Goal: Check status: Check status

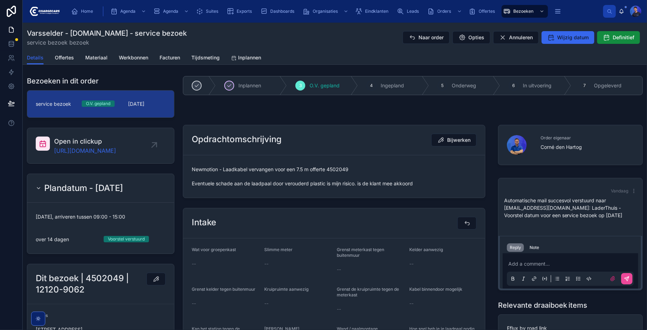
click at [361, 117] on div at bounding box center [413, 115] width 468 height 6
click at [336, 45] on div "Varsselder - [DOMAIN_NAME] - service bezoek service bezoek bezoek Naar order Op…" at bounding box center [335, 37] width 616 height 18
drag, startPoint x: 354, startPoint y: 35, endPoint x: 364, endPoint y: 40, distance: 10.6
click at [354, 35] on div "Varsselder - [DOMAIN_NAME] - service bezoek service bezoek bezoek Naar order Op…" at bounding box center [335, 37] width 616 height 18
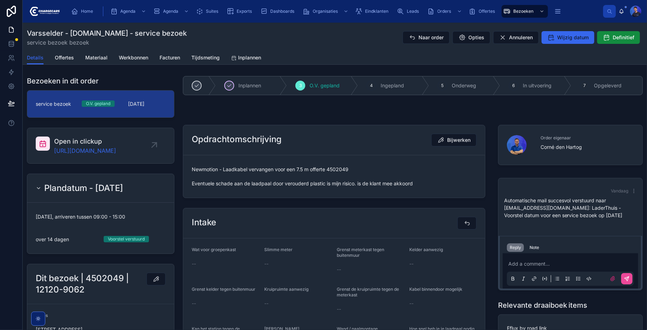
click at [403, 112] on div at bounding box center [413, 115] width 468 height 6
